Goal: Book appointment/travel/reservation

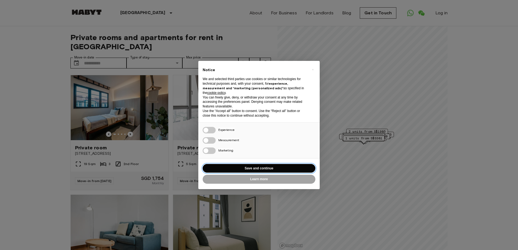
click at [250, 167] on button "Save and continue" at bounding box center [259, 168] width 113 height 9
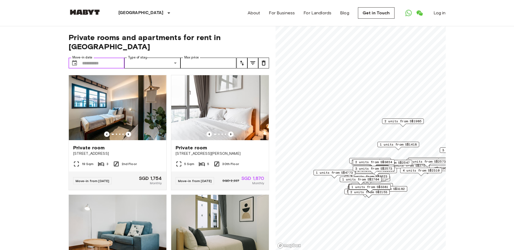
click at [117, 58] on input "Move-in date" at bounding box center [103, 63] width 43 height 11
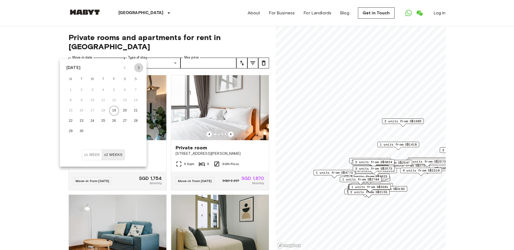
click at [134, 66] on button "Next month" at bounding box center [138, 67] width 9 height 9
click at [72, 110] on button "12" at bounding box center [71, 111] width 10 height 10
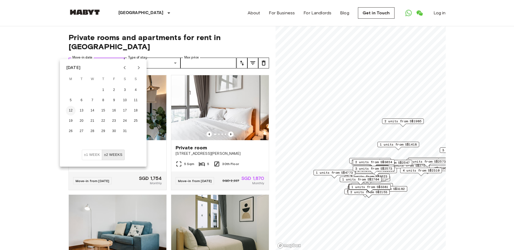
type input "**********"
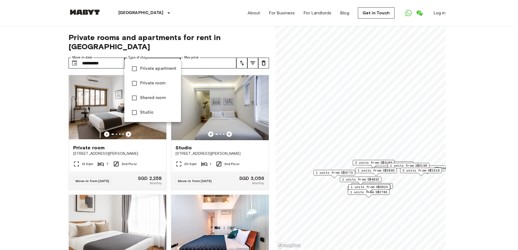
click at [165, 71] on span "Private apartment" at bounding box center [158, 69] width 37 height 7
type input "**********"
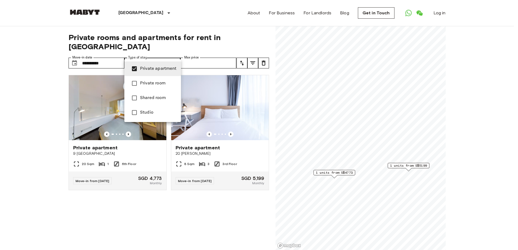
click at [210, 201] on div at bounding box center [259, 125] width 518 height 250
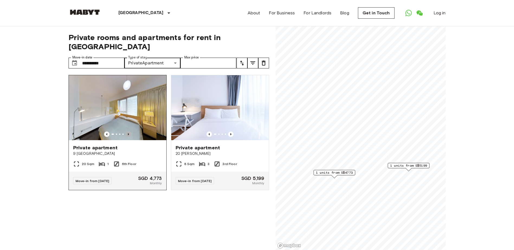
click at [129, 132] on icon "Previous image" at bounding box center [128, 134] width 5 height 5
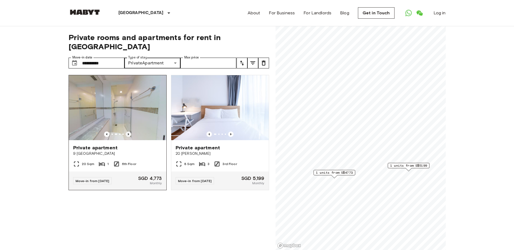
click at [129, 132] on icon "Previous image" at bounding box center [128, 134] width 5 height 5
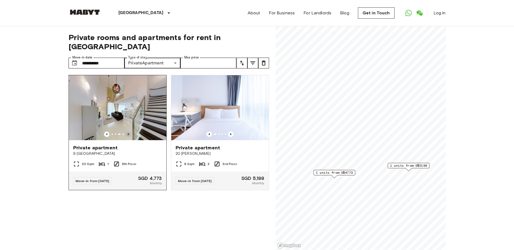
click at [129, 132] on icon "Previous image" at bounding box center [128, 134] width 5 height 5
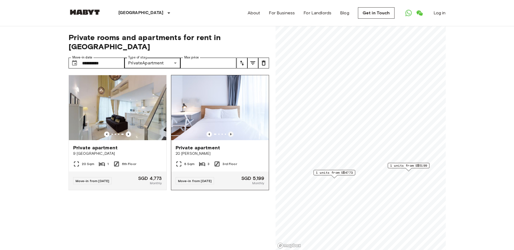
click at [230, 133] on icon "Previous image" at bounding box center [230, 134] width 1 height 2
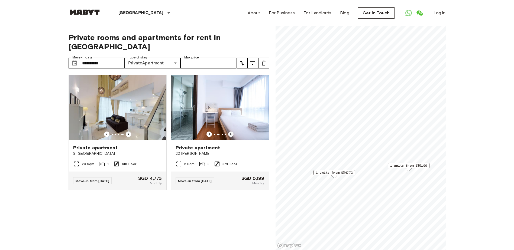
click at [230, 133] on icon "Previous image" at bounding box center [230, 134] width 1 height 2
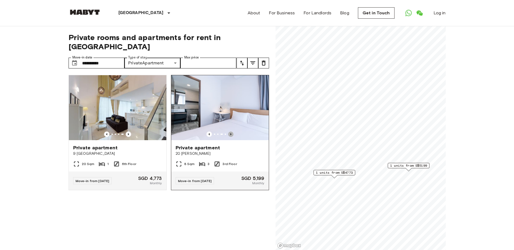
click at [230, 133] on icon "Previous image" at bounding box center [230, 134] width 1 height 2
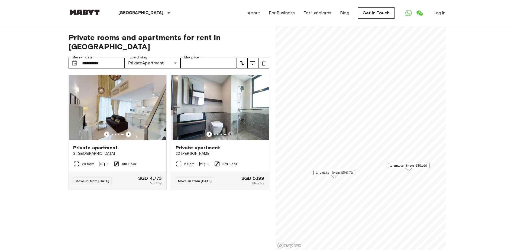
click at [230, 133] on icon "Previous image" at bounding box center [230, 134] width 1 height 2
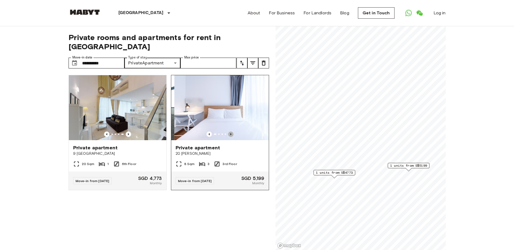
click at [230, 133] on icon "Previous image" at bounding box center [230, 134] width 1 height 2
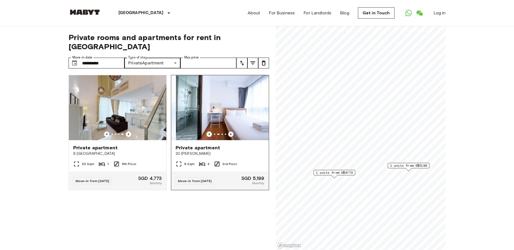
click at [230, 133] on icon "Previous image" at bounding box center [230, 134] width 1 height 2
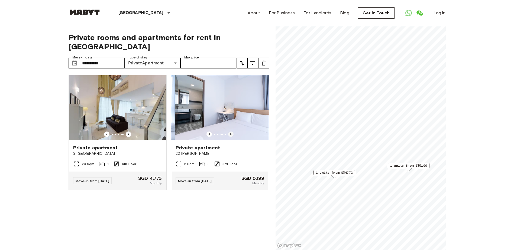
click at [230, 133] on icon "Previous image" at bounding box center [230, 134] width 1 height 2
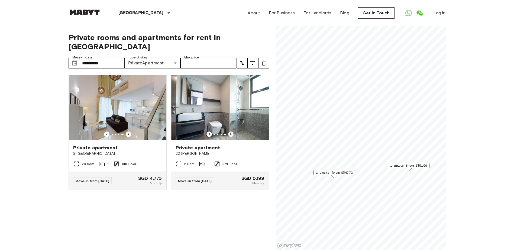
click at [230, 133] on icon "Previous image" at bounding box center [230, 134] width 1 height 2
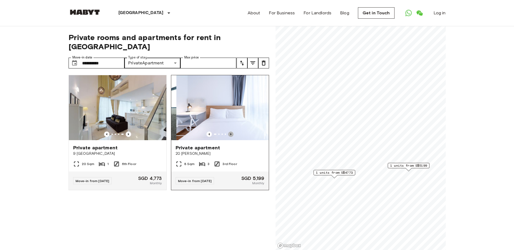
click at [230, 133] on icon "Previous image" at bounding box center [230, 134] width 1 height 2
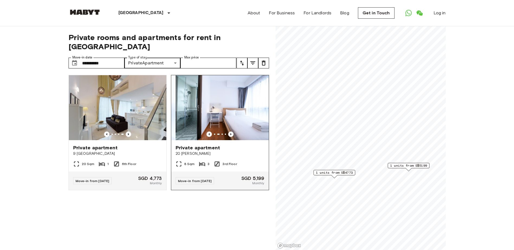
click at [234, 103] on img at bounding box center [225, 107] width 98 height 65
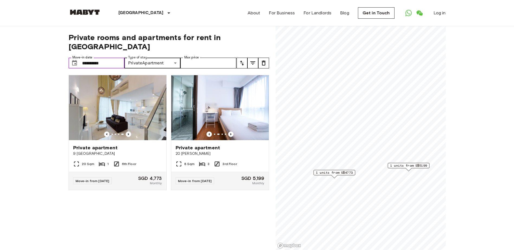
click at [109, 58] on input "**********" at bounding box center [103, 63] width 43 height 11
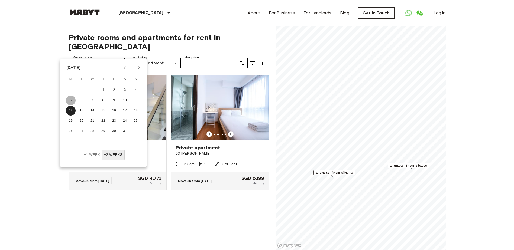
click at [73, 103] on button "5" at bounding box center [71, 101] width 10 height 10
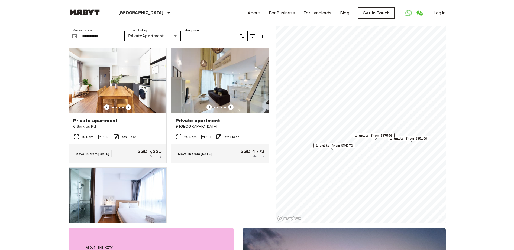
click at [110, 31] on input "**********" at bounding box center [103, 36] width 43 height 11
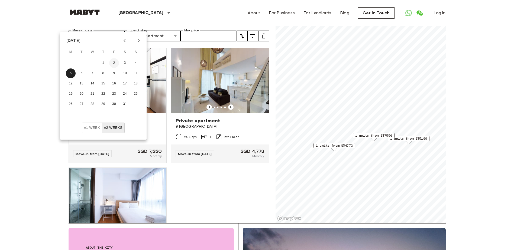
click at [112, 59] on button "2" at bounding box center [114, 63] width 10 height 10
type input "**********"
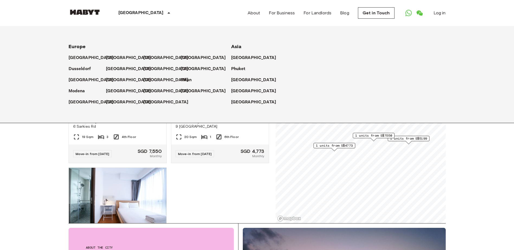
click at [119, 25] on div "[GEOGRAPHIC_DATA]" at bounding box center [145, 13] width 89 height 26
click at [181, 169] on div "Private apartment 6 [PERSON_NAME] 19 Sqm 3 4th Floor Move-in from [DATE] SGD 7,…" at bounding box center [166, 134] width 205 height 180
click at [139, 15] on p "[GEOGRAPHIC_DATA]" at bounding box center [140, 13] width 45 height 7
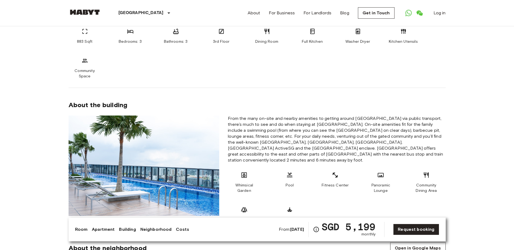
scroll to position [271, 0]
